Goal: Use online tool/utility: Utilize a website feature to perform a specific function

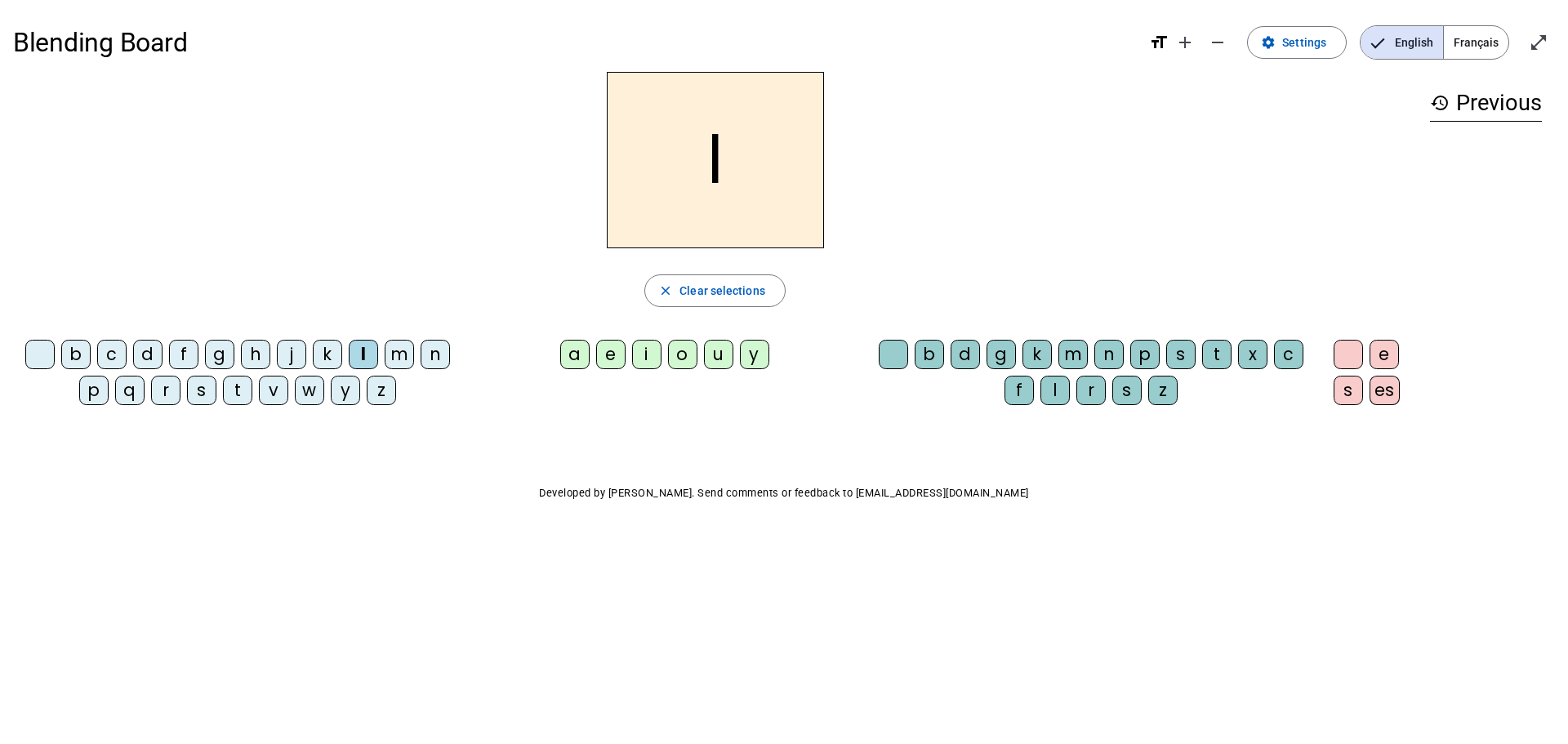
click at [574, 355] on div "a" at bounding box center [575, 355] width 29 height 30
click at [609, 348] on div "e" at bounding box center [611, 355] width 29 height 30
click at [646, 351] on div "i" at bounding box center [647, 355] width 29 height 30
click at [679, 354] on div "o" at bounding box center [683, 355] width 29 height 30
click at [713, 353] on div "u" at bounding box center [719, 355] width 29 height 30
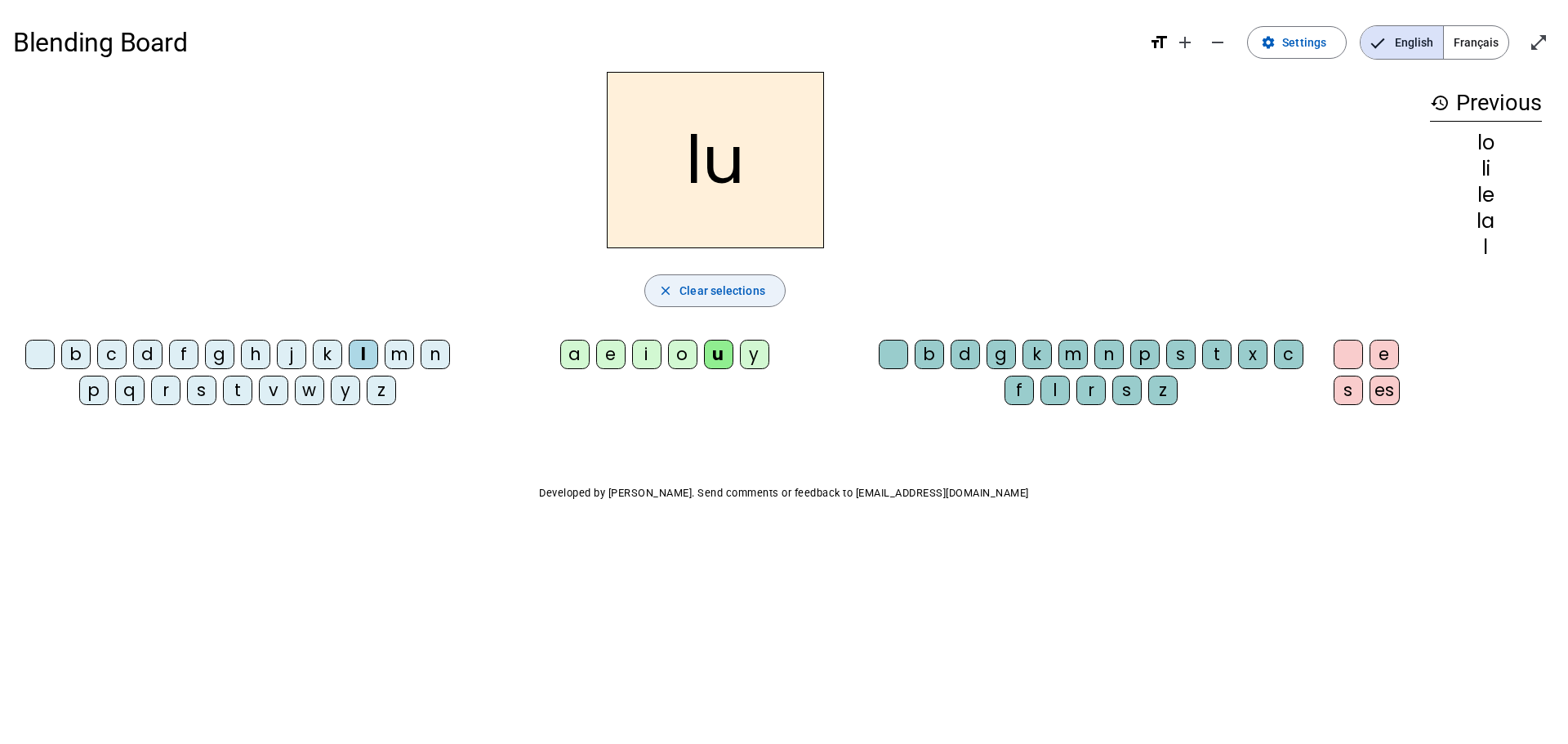
click at [670, 287] on mat-icon "close" at bounding box center [666, 290] width 15 height 15
click at [405, 350] on div "m" at bounding box center [399, 355] width 29 height 30
click at [572, 353] on div "a" at bounding box center [575, 355] width 29 height 30
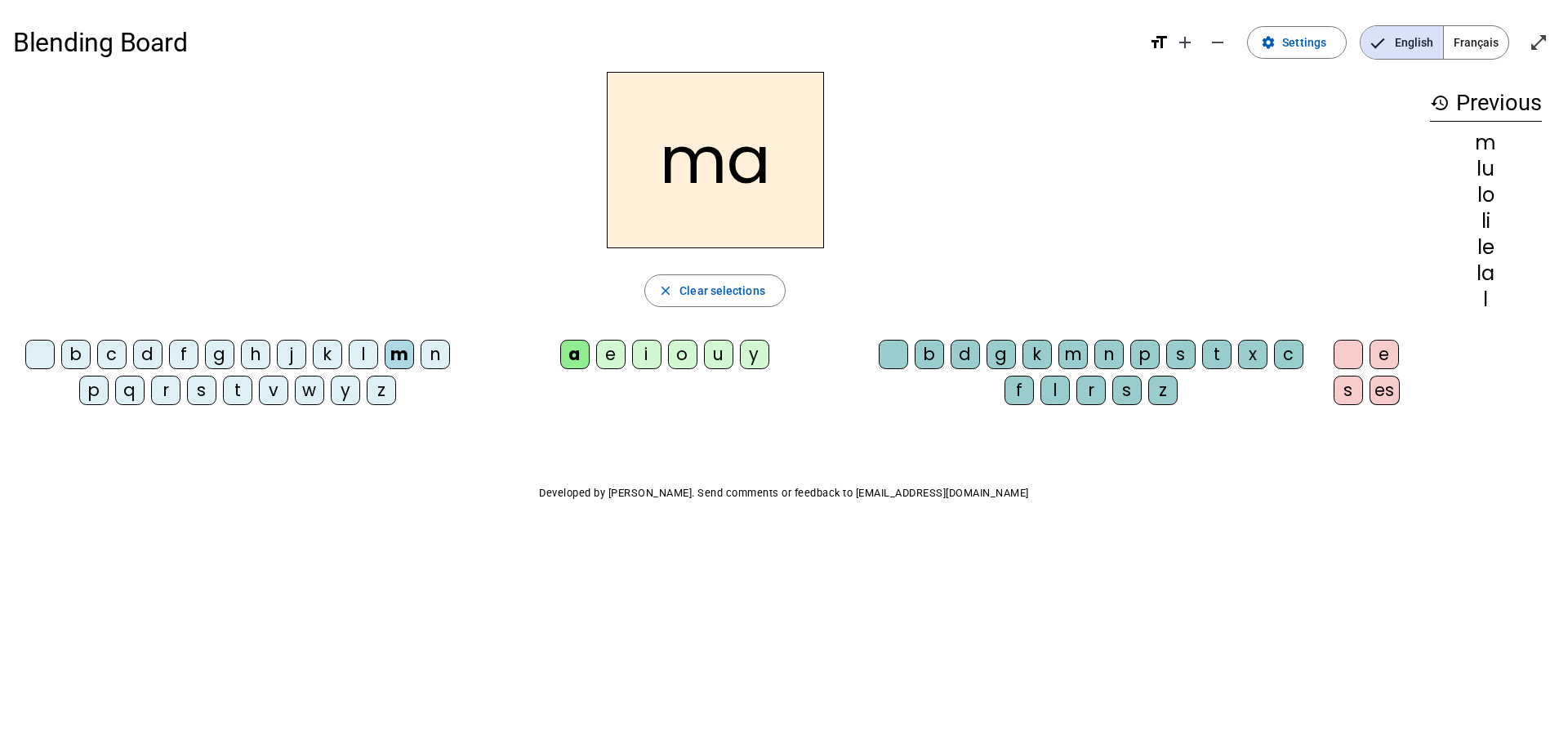
click at [610, 348] on div "e" at bounding box center [611, 355] width 29 height 30
click at [645, 348] on div "i" at bounding box center [647, 355] width 29 height 30
click at [686, 348] on div "o" at bounding box center [683, 355] width 29 height 30
click at [713, 352] on div "u" at bounding box center [719, 355] width 29 height 30
click at [693, 290] on span "Clear selections" at bounding box center [722, 290] width 86 height 19
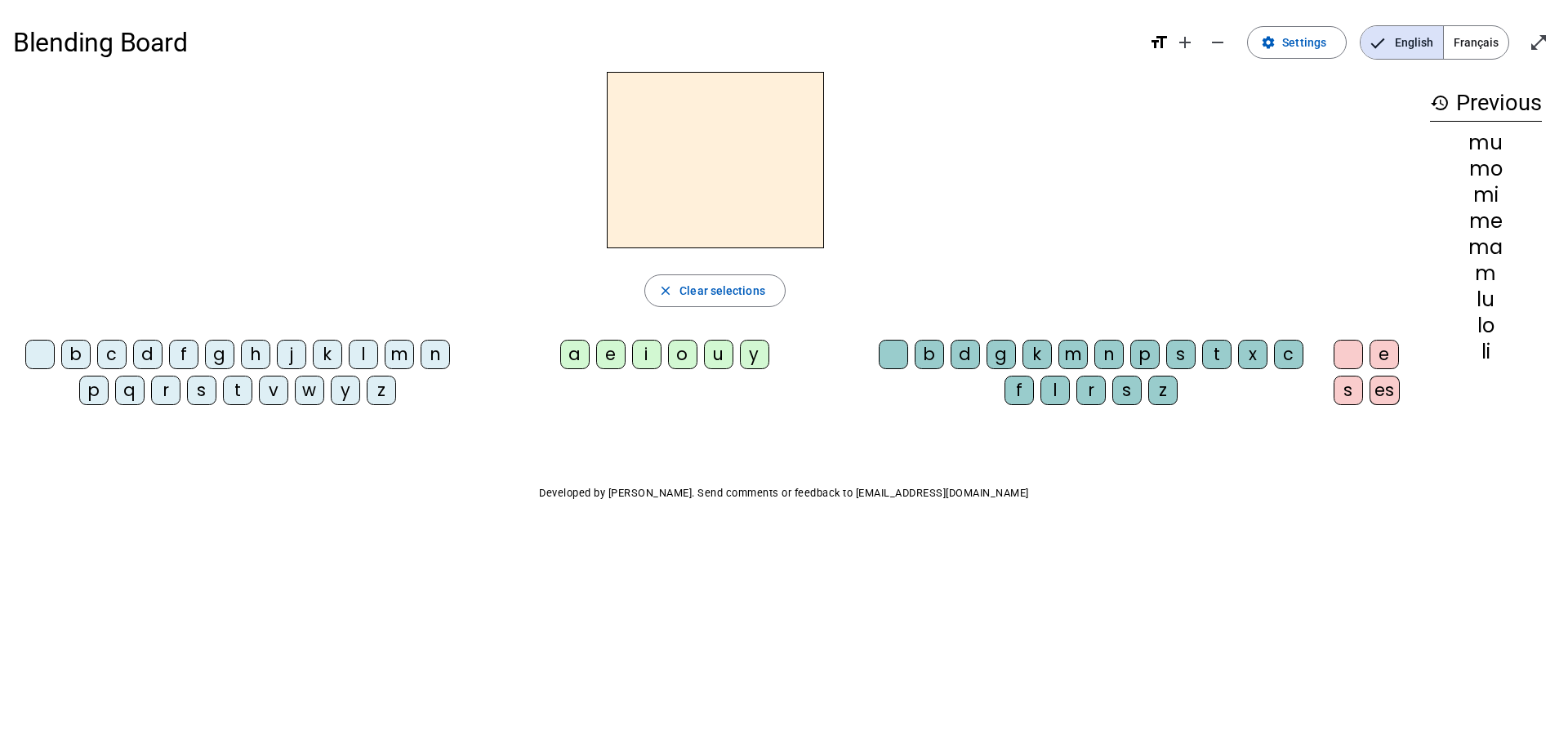
click at [290, 348] on div "j" at bounding box center [291, 355] width 29 height 30
click at [572, 340] on div "a" at bounding box center [575, 355] width 29 height 30
click at [609, 351] on div "e" at bounding box center [611, 355] width 29 height 30
click at [648, 348] on div "i" at bounding box center [647, 355] width 29 height 30
click at [678, 353] on div "o" at bounding box center [683, 355] width 29 height 30
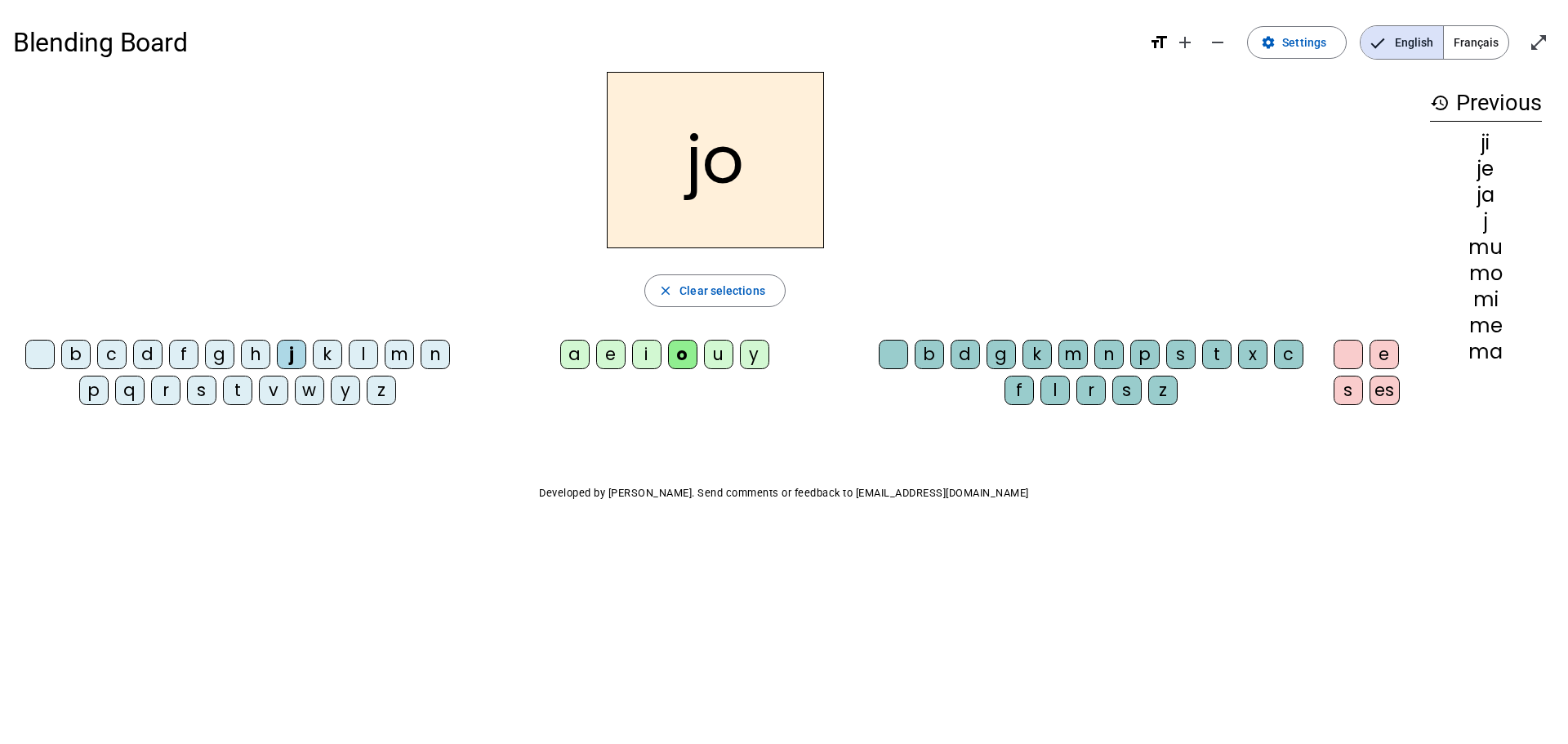
click at [718, 356] on div "u" at bounding box center [719, 355] width 29 height 30
click at [1125, 387] on div "s" at bounding box center [1127, 391] width 29 height 30
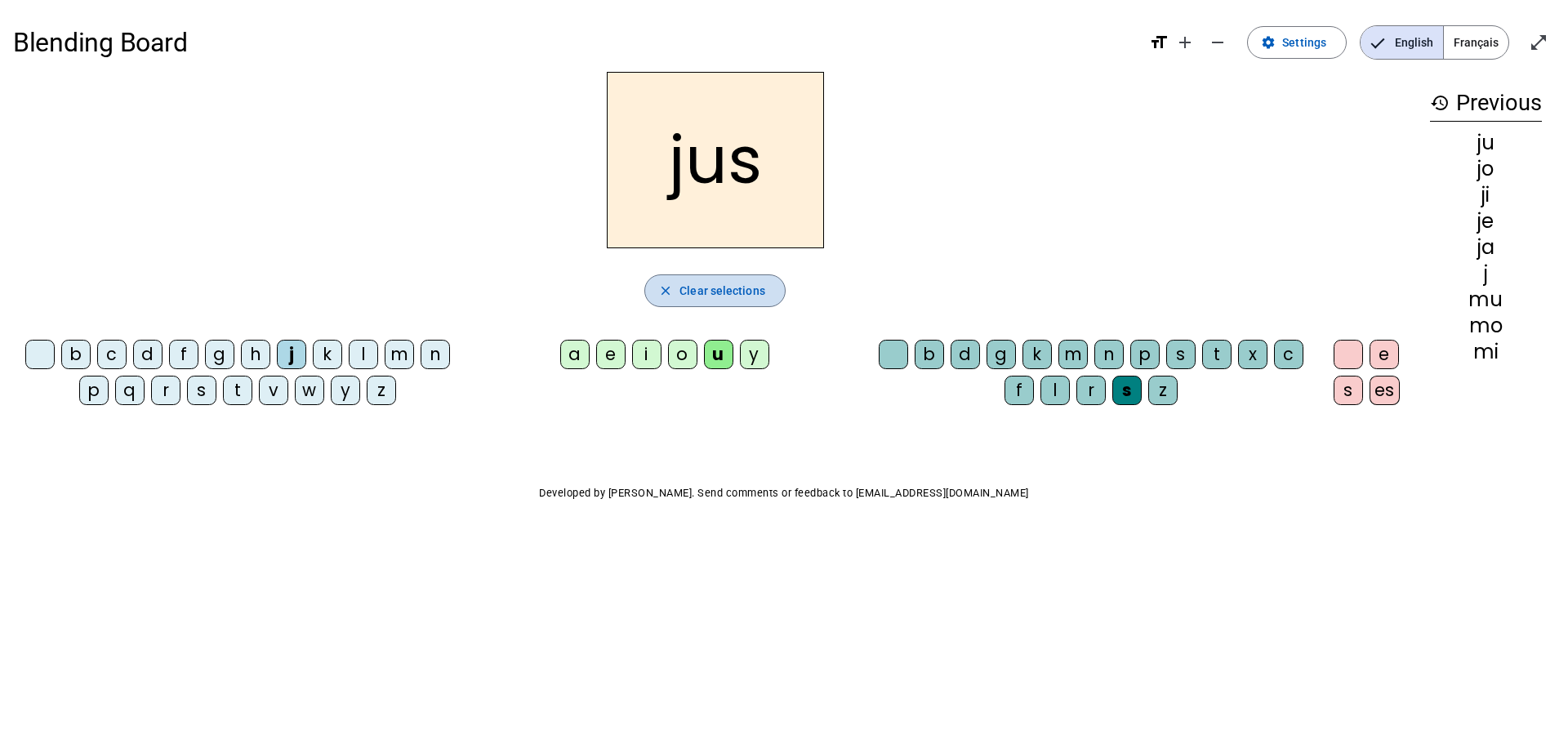
click at [689, 283] on span "Clear selections" at bounding box center [722, 290] width 86 height 19
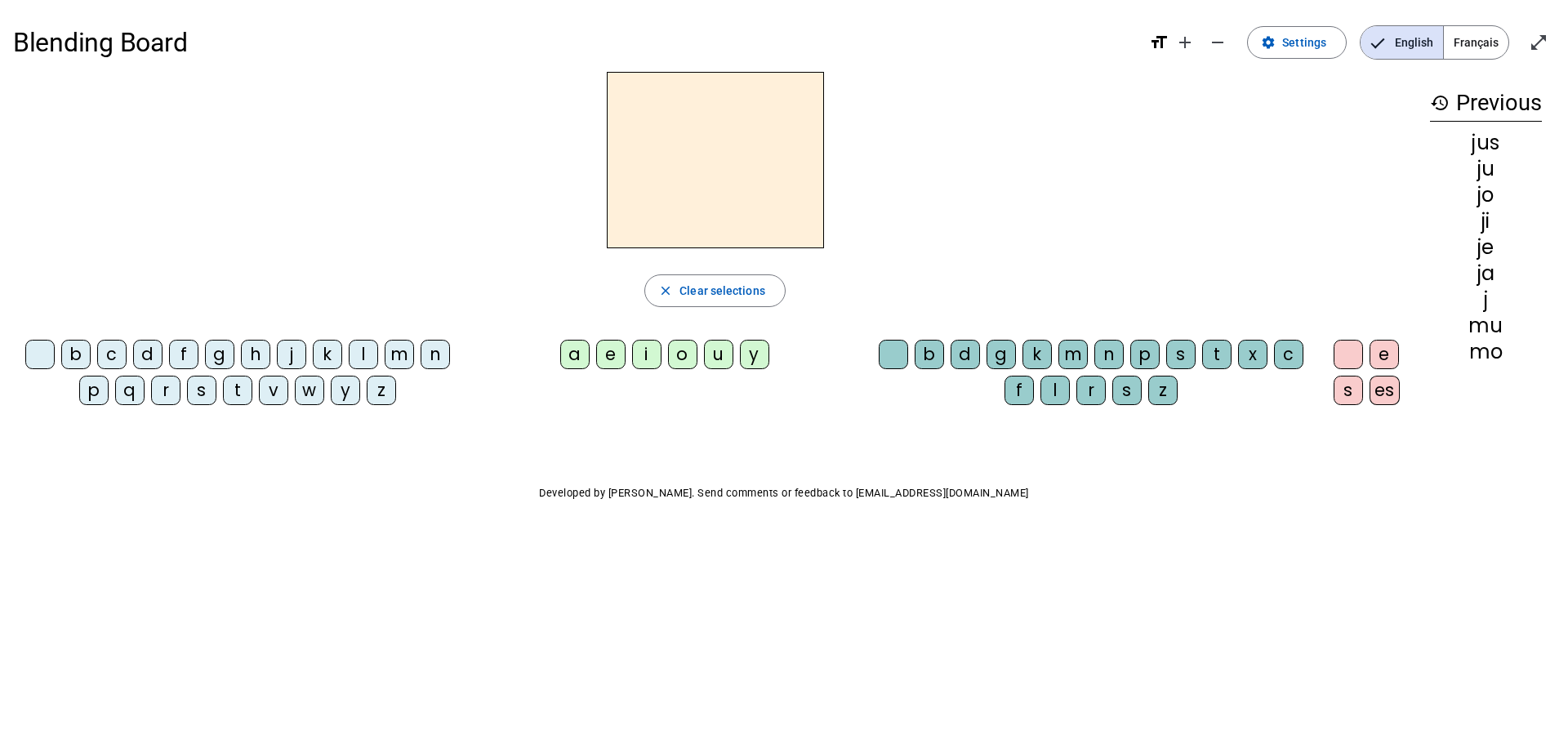
click at [239, 390] on div "t" at bounding box center [238, 391] width 29 height 30
click at [571, 350] on div "a" at bounding box center [575, 355] width 29 height 30
click at [1069, 348] on div "m" at bounding box center [1073, 355] width 29 height 30
click at [1388, 355] on div "e" at bounding box center [1385, 355] width 29 height 30
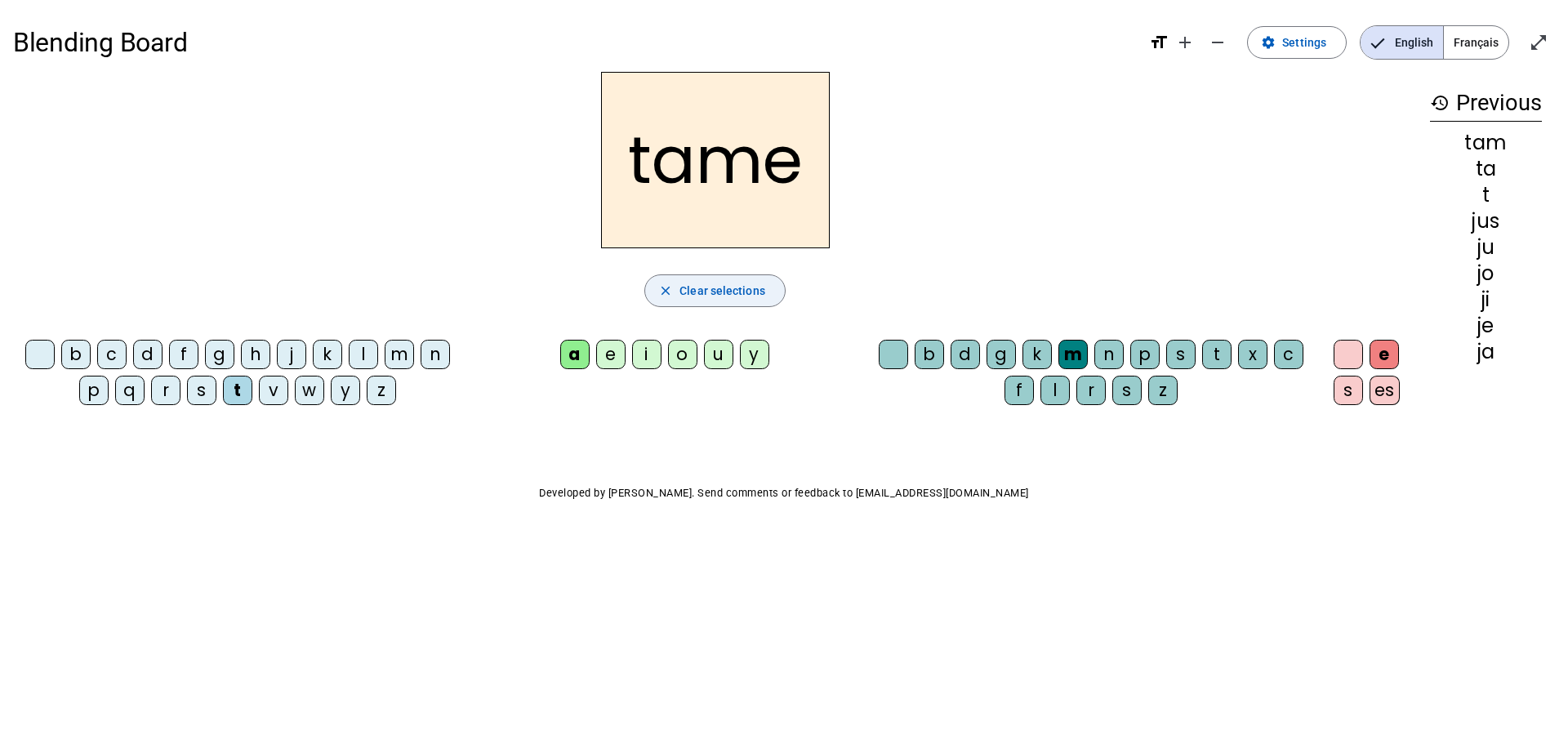
click at [703, 290] on span "Clear selections" at bounding box center [722, 290] width 86 height 19
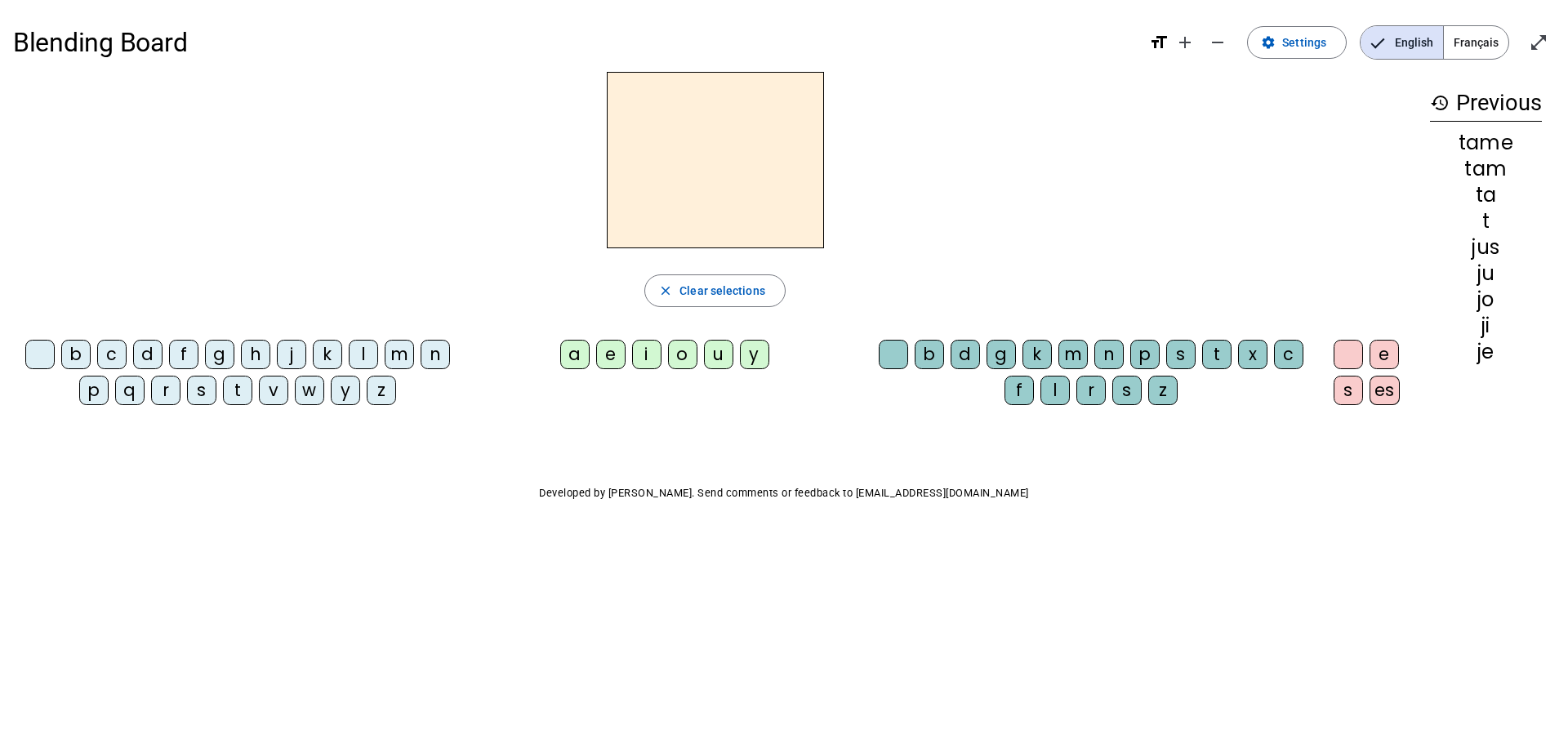
click at [363, 354] on div "l" at bounding box center [363, 355] width 29 height 30
click at [569, 348] on div "a" at bounding box center [575, 355] width 29 height 30
click at [1076, 350] on div "m" at bounding box center [1073, 355] width 29 height 30
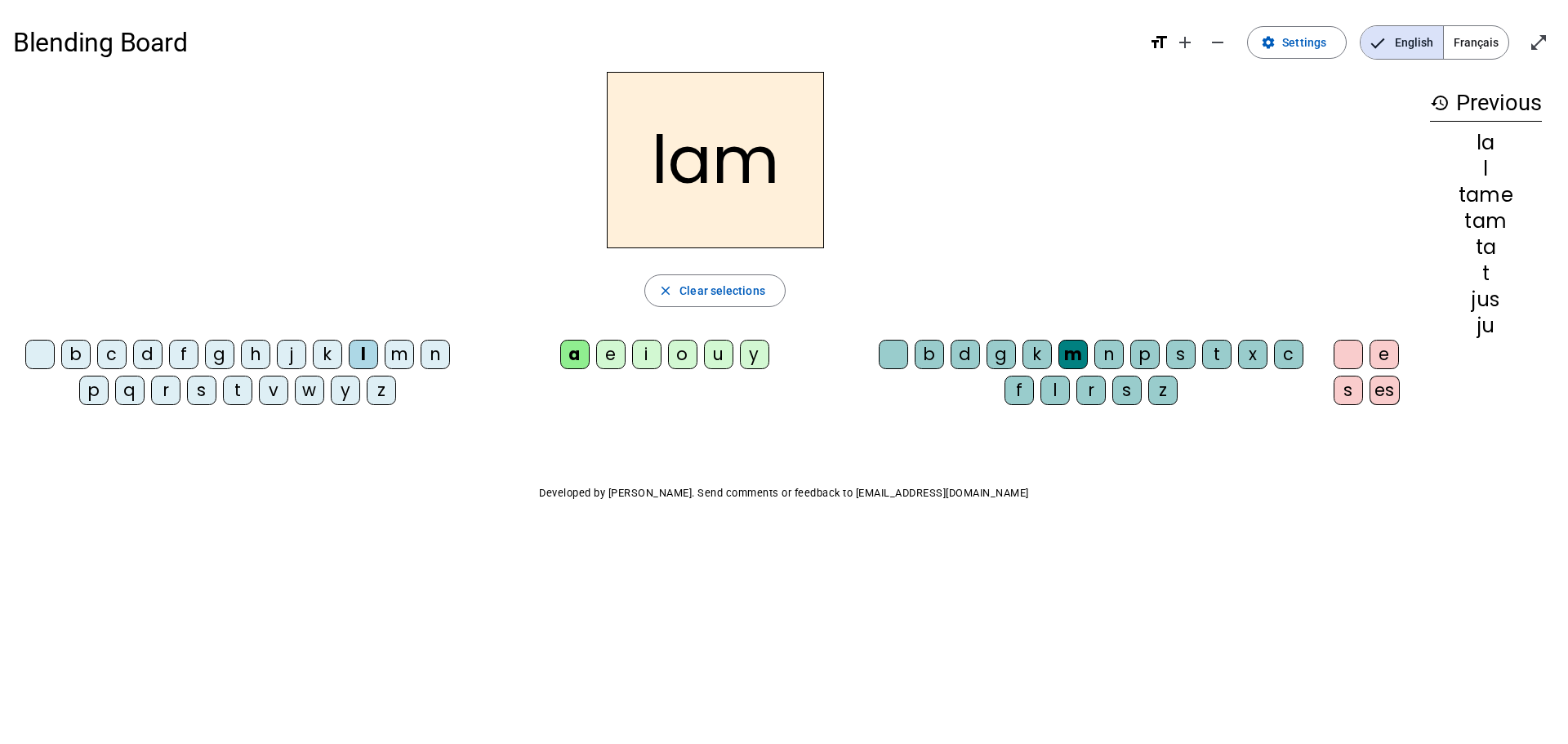
click at [1379, 349] on div "e" at bounding box center [1385, 355] width 29 height 30
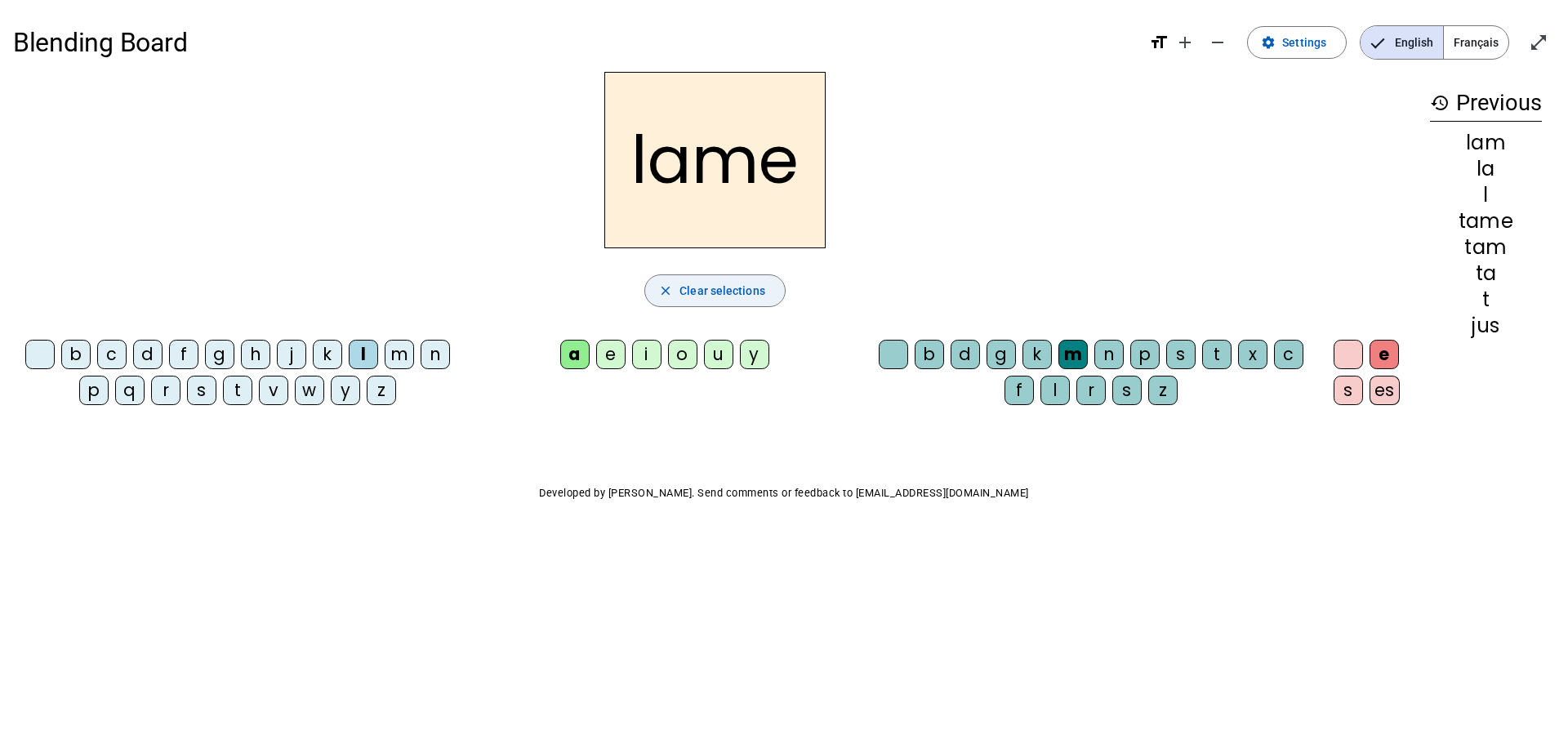
click at [700, 284] on span "Clear selections" at bounding box center [722, 290] width 86 height 19
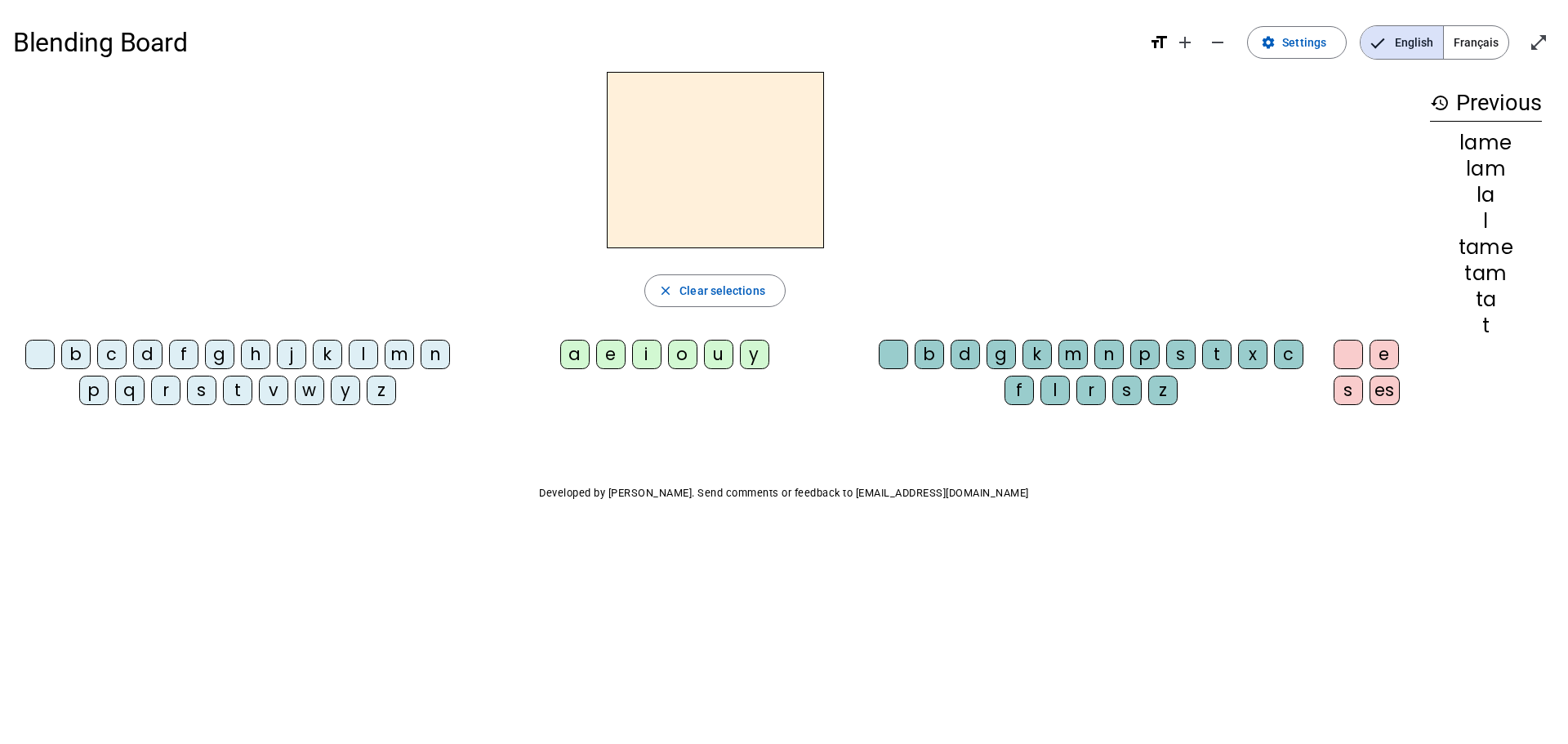
click at [644, 345] on div "i" at bounding box center [647, 355] width 29 height 30
click at [364, 354] on div "l" at bounding box center [363, 355] width 29 height 30
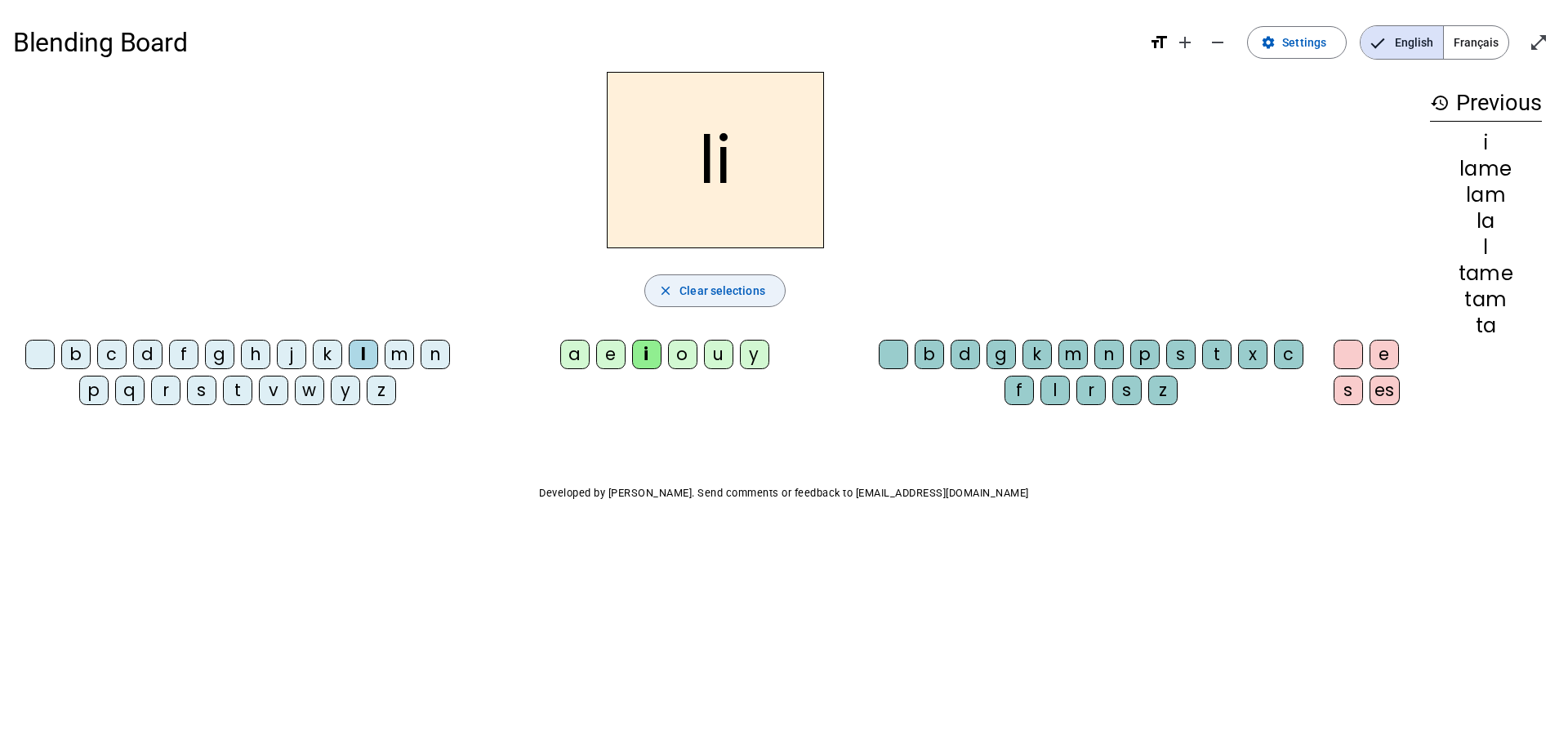
click at [708, 286] on span "Clear selections" at bounding box center [722, 290] width 86 height 19
click at [646, 354] on div "i" at bounding box center [647, 355] width 29 height 30
click at [1055, 386] on div "l" at bounding box center [1055, 391] width 29 height 30
